Goal: Transaction & Acquisition: Obtain resource

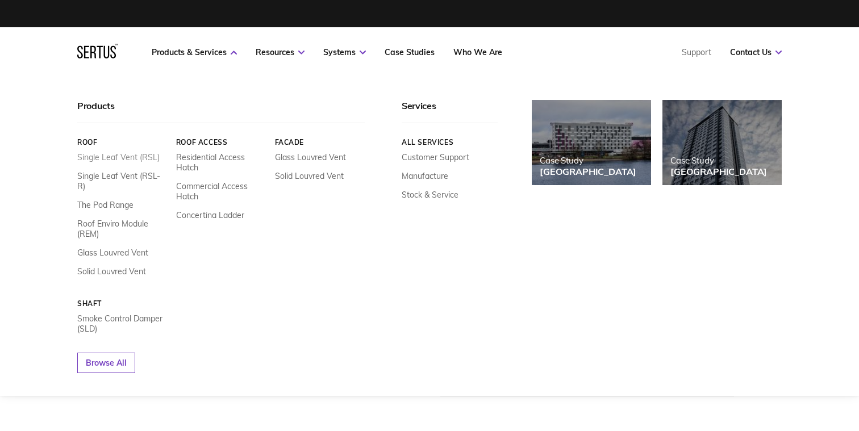
click at [139, 155] on link "Single Leaf Vent (RSL)" at bounding box center [118, 157] width 82 height 10
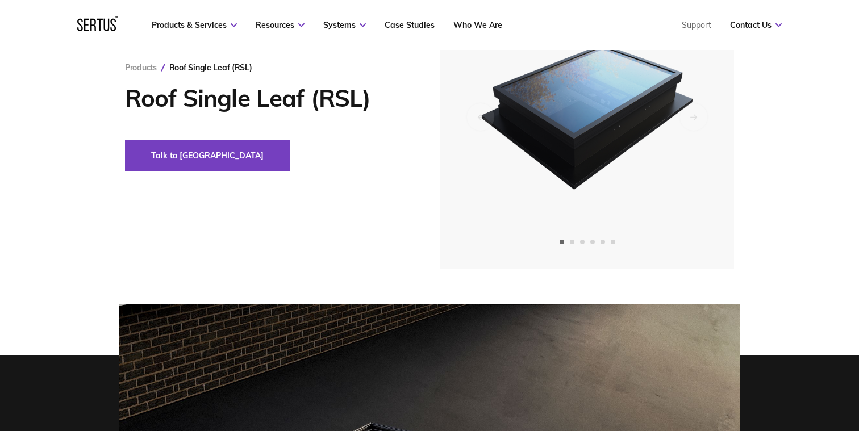
scroll to position [74, 0]
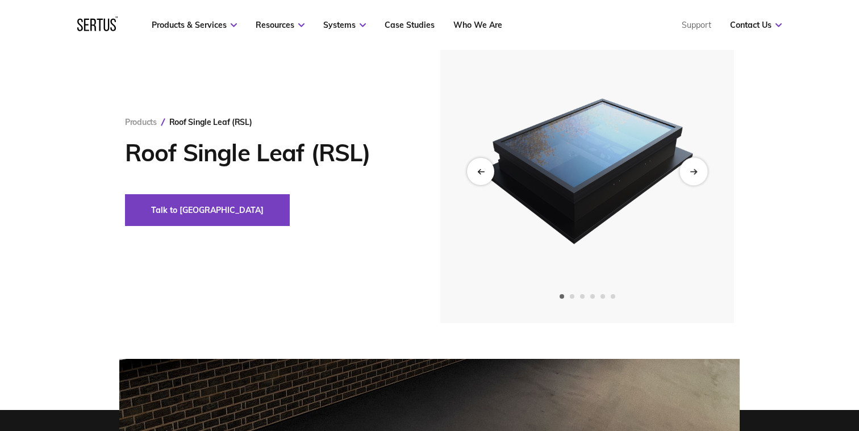
click at [696, 173] on icon "Next slide" at bounding box center [693, 171] width 7 height 6
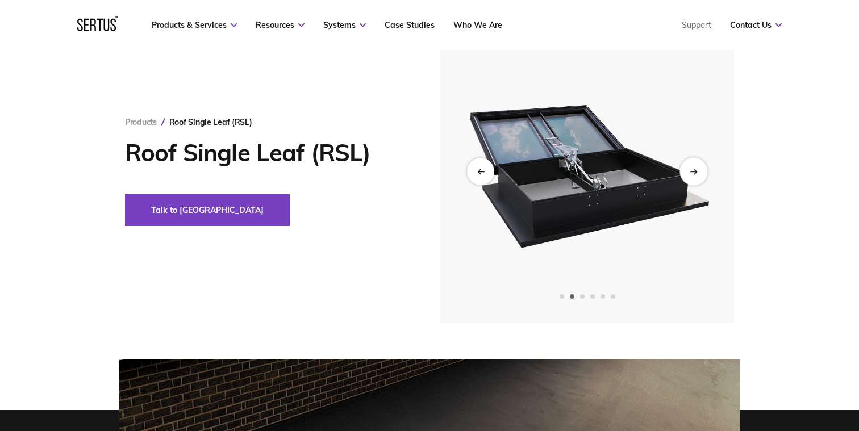
click at [696, 173] on icon "Next slide" at bounding box center [693, 171] width 7 height 6
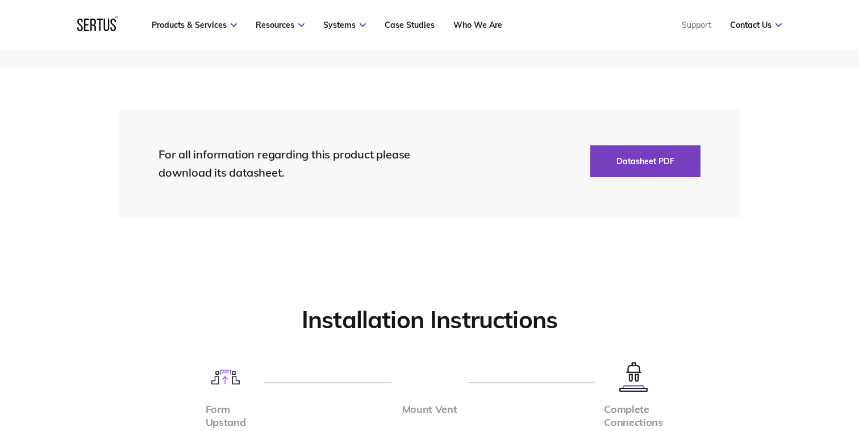
scroll to position [2457, 0]
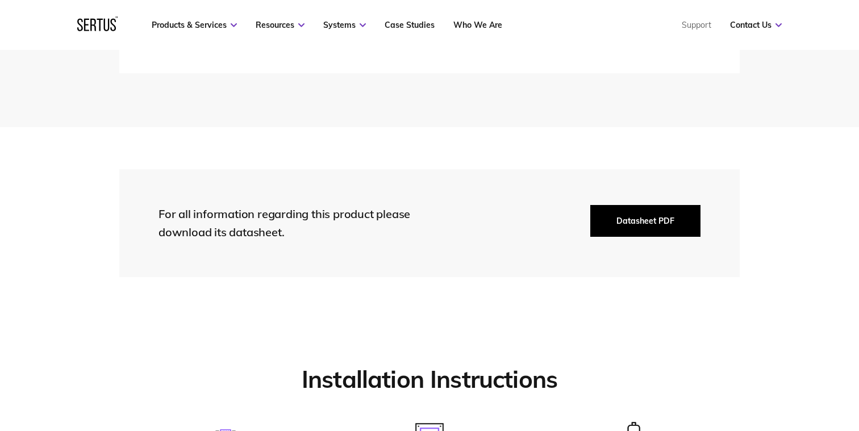
click at [647, 221] on button "Datasheet PDF" at bounding box center [645, 221] width 110 height 32
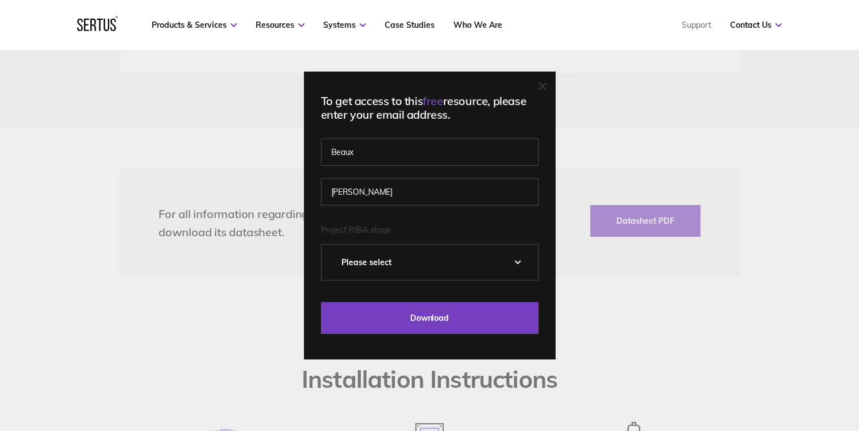
click at [502, 263] on select "Please Select 0 – Strategic Definition 1 - Preparation & Brief 2 - Concept Desi…" at bounding box center [429, 262] width 216 height 35
click at [601, 311] on div "To get access to this free resource, please enter your email address. [PERSON_N…" at bounding box center [429, 215] width 859 height 431
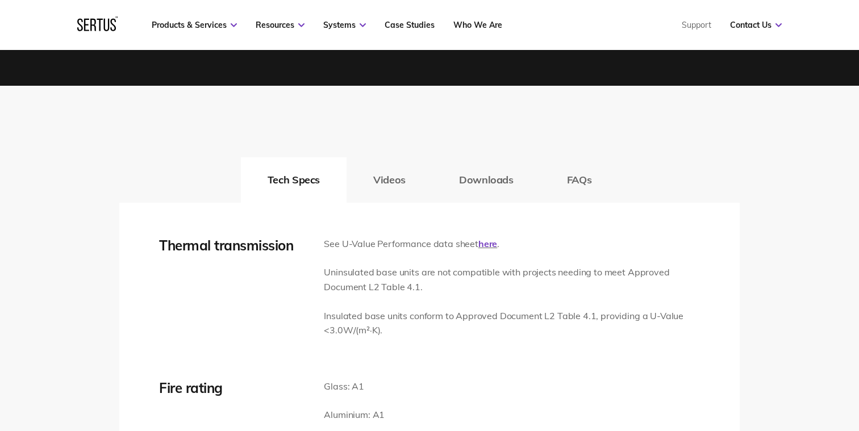
scroll to position [1653, 0]
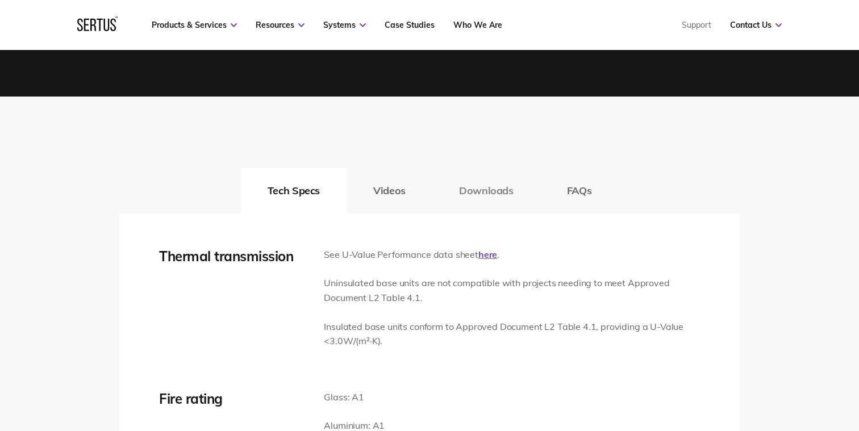
click at [477, 193] on button "Downloads" at bounding box center [486, 190] width 108 height 45
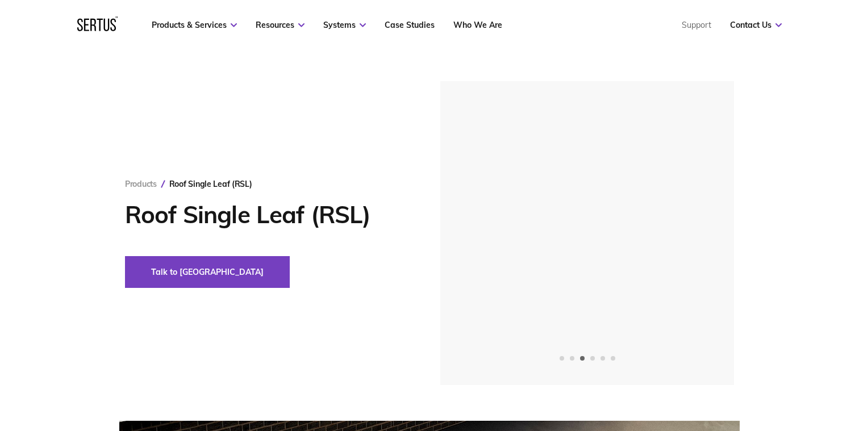
scroll to position [0, 0]
